Goal: Transaction & Acquisition: Subscribe to service/newsletter

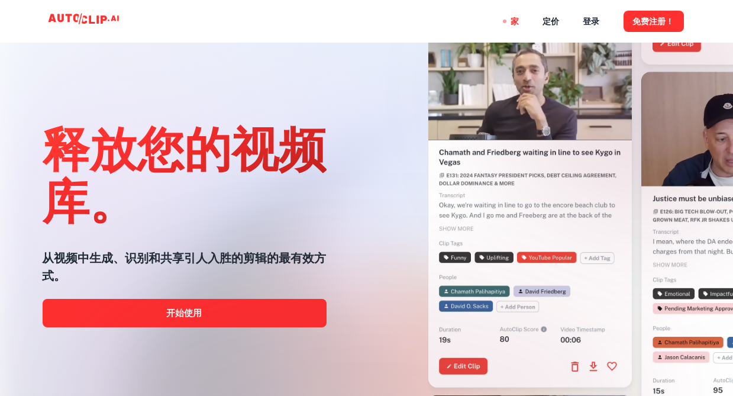
click at [195, 312] on div at bounding box center [366, 396] width 587 height 237
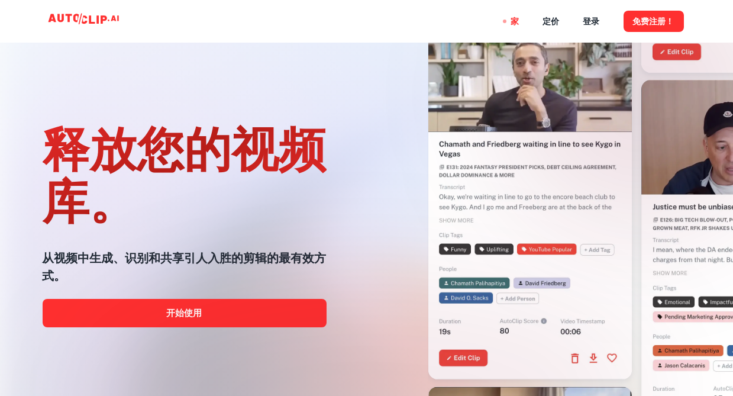
click at [179, 318] on div at bounding box center [366, 396] width 587 height 237
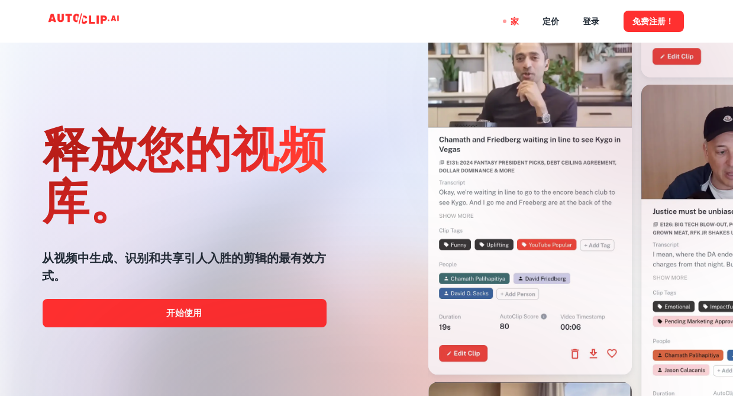
click at [185, 312] on div at bounding box center [366, 396] width 587 height 237
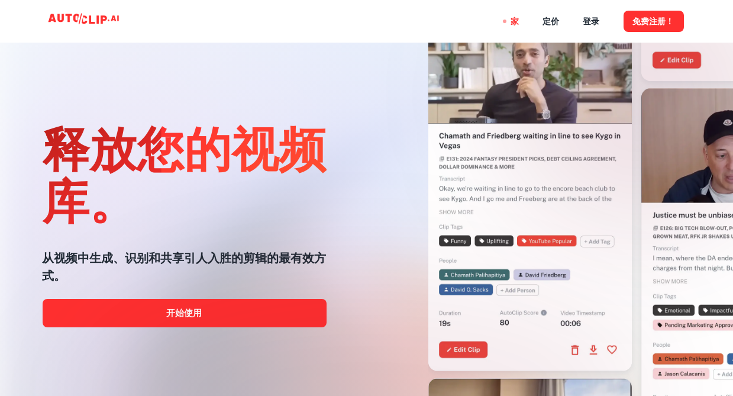
click at [185, 312] on div at bounding box center [366, 396] width 587 height 237
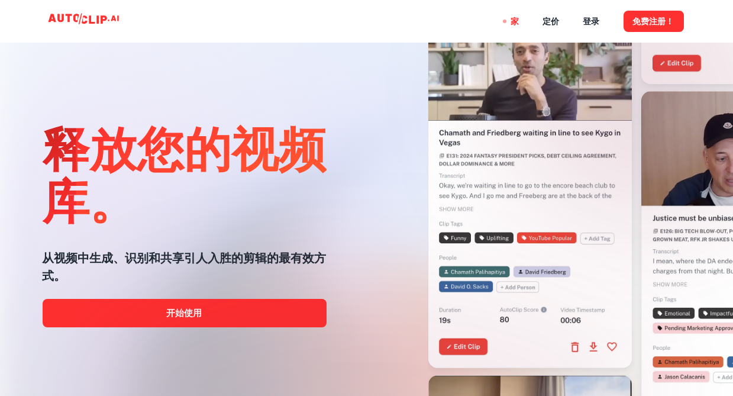
click at [193, 307] on div at bounding box center [366, 396] width 587 height 237
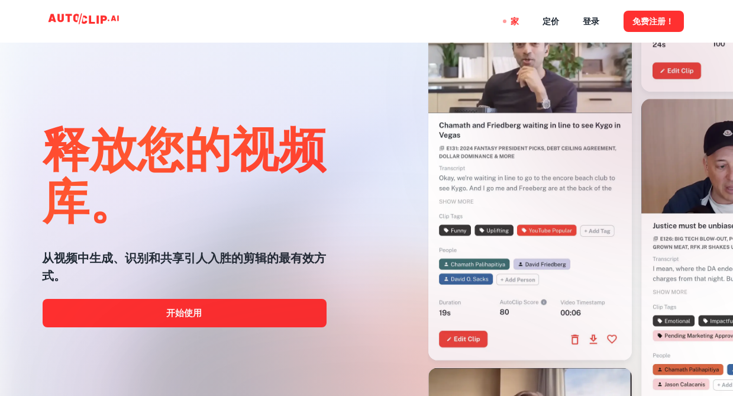
click at [181, 309] on div at bounding box center [366, 396] width 587 height 237
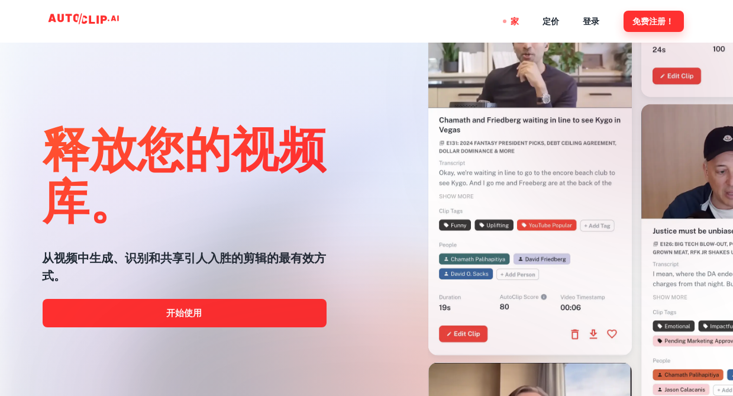
click at [637, 20] on button "免费注册！" at bounding box center [654, 21] width 60 height 21
